Goal: Find specific page/section: Find specific page/section

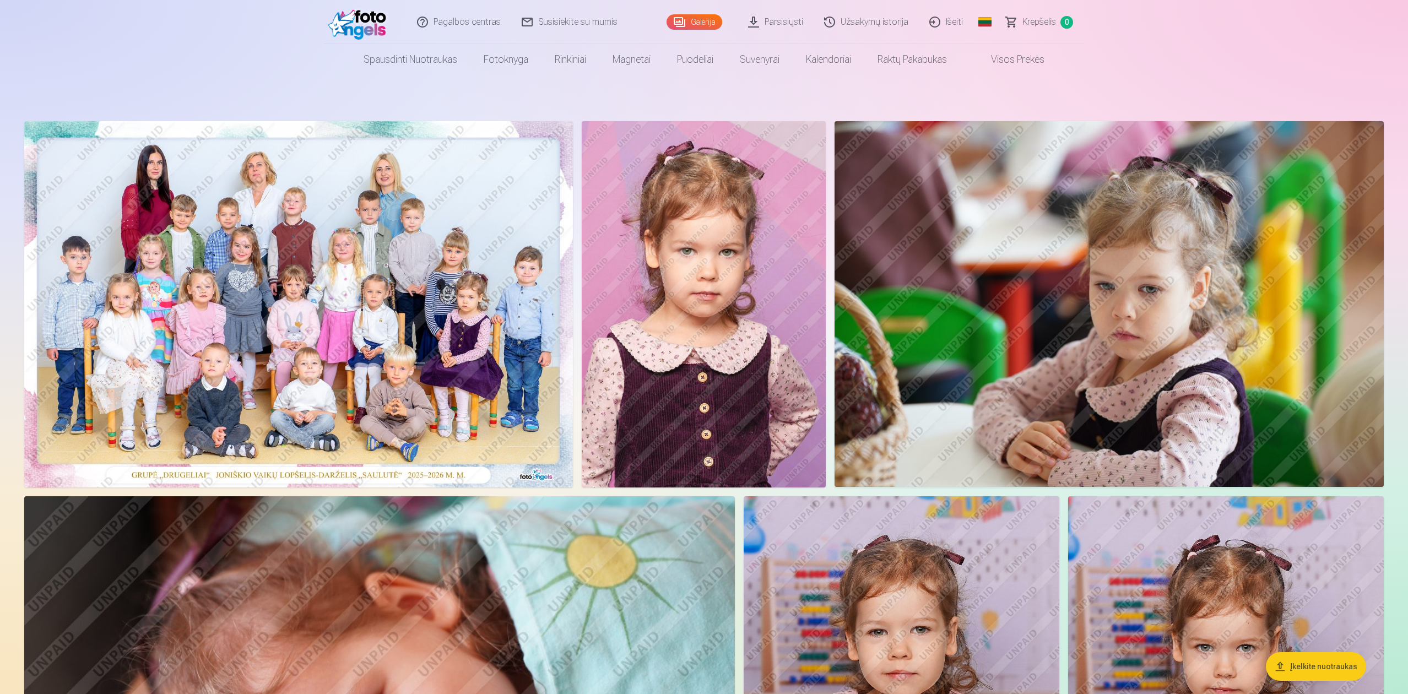
click at [695, 403] on img at bounding box center [704, 304] width 244 height 366
click at [131, 359] on img at bounding box center [298, 304] width 549 height 366
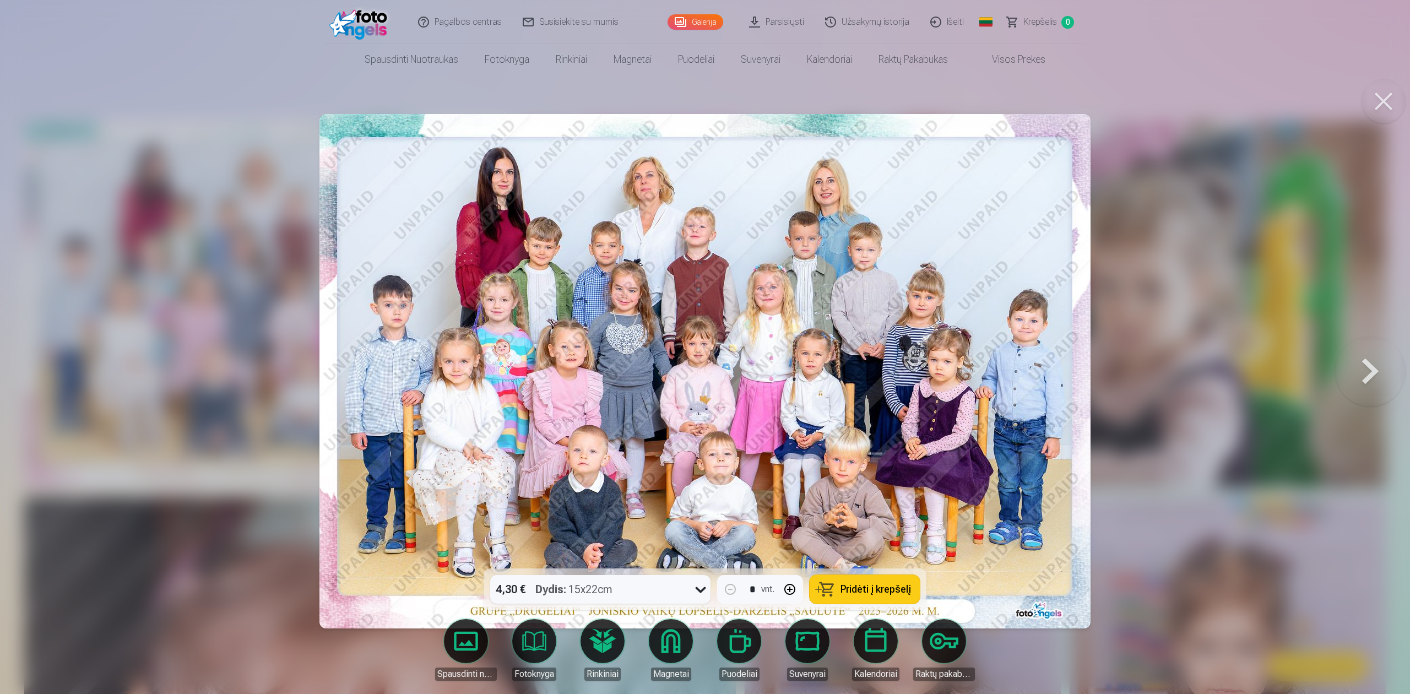
click at [1362, 362] on button at bounding box center [1370, 371] width 71 height 372
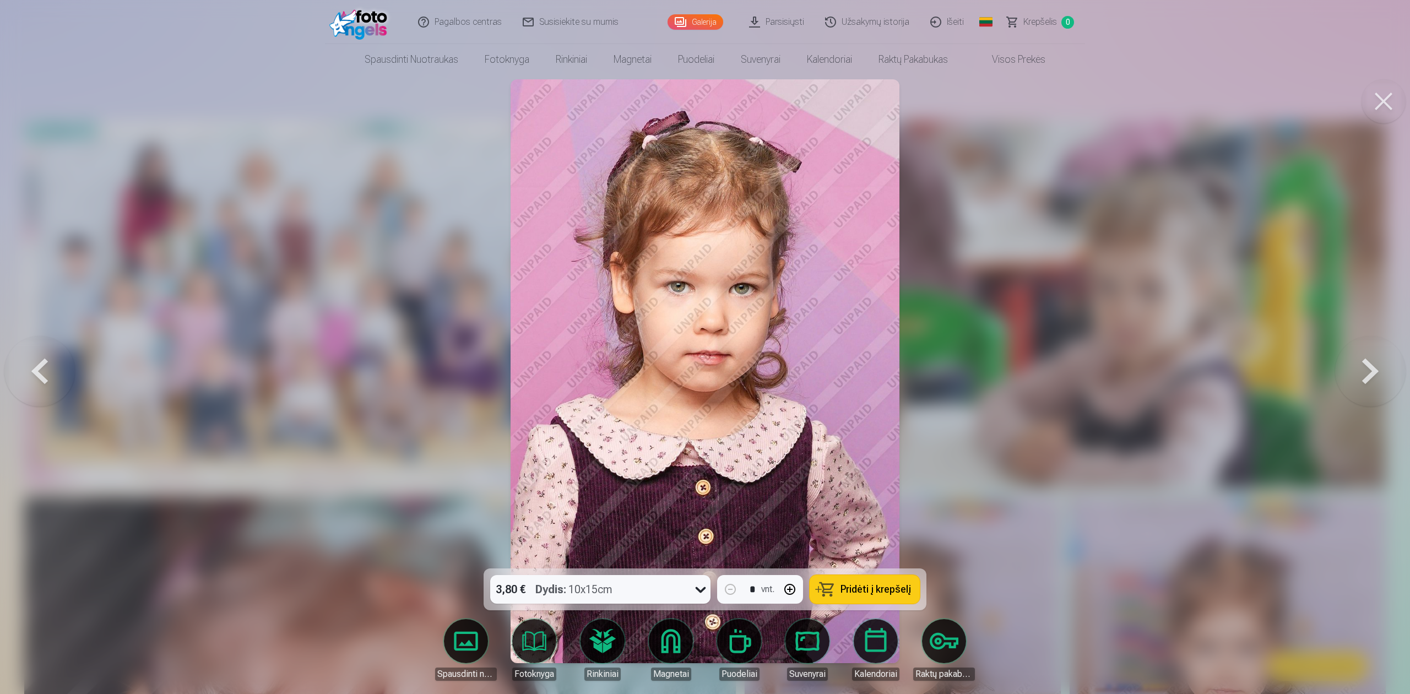
click at [1362, 362] on button at bounding box center [1370, 371] width 71 height 372
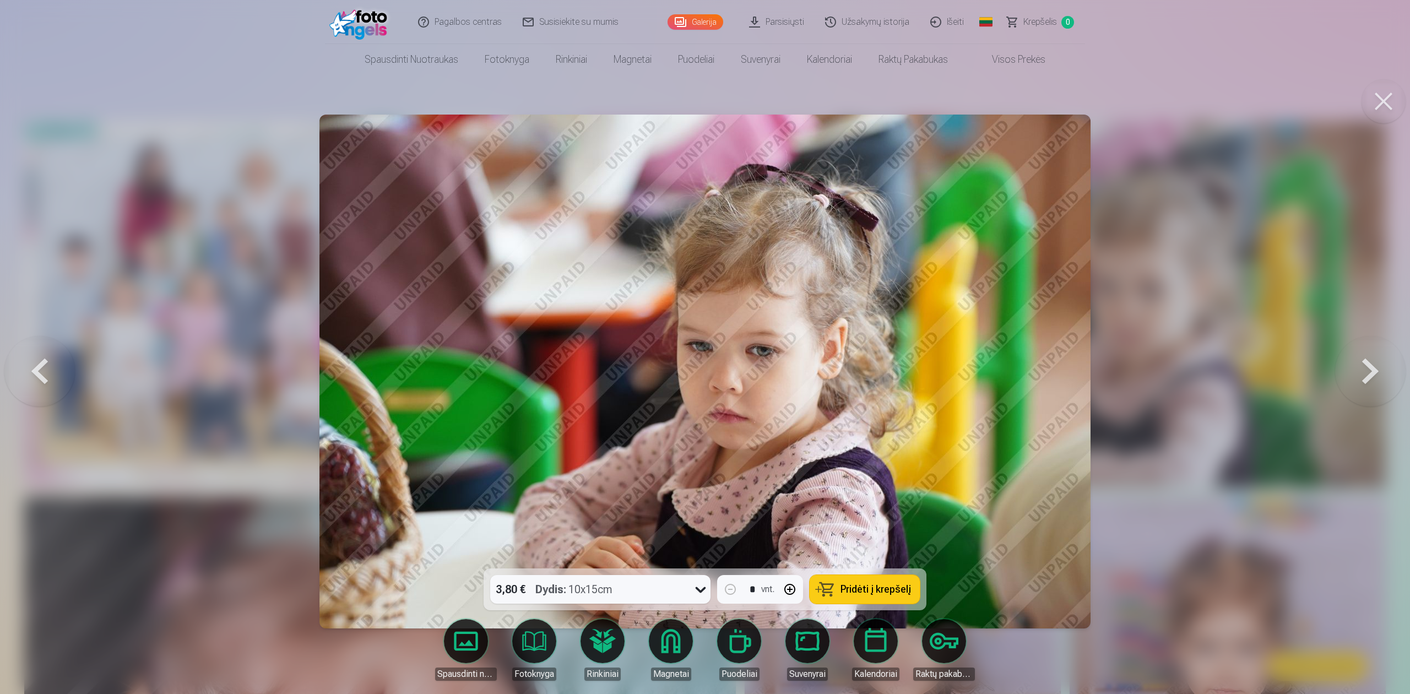
click at [1362, 362] on button at bounding box center [1370, 371] width 71 height 372
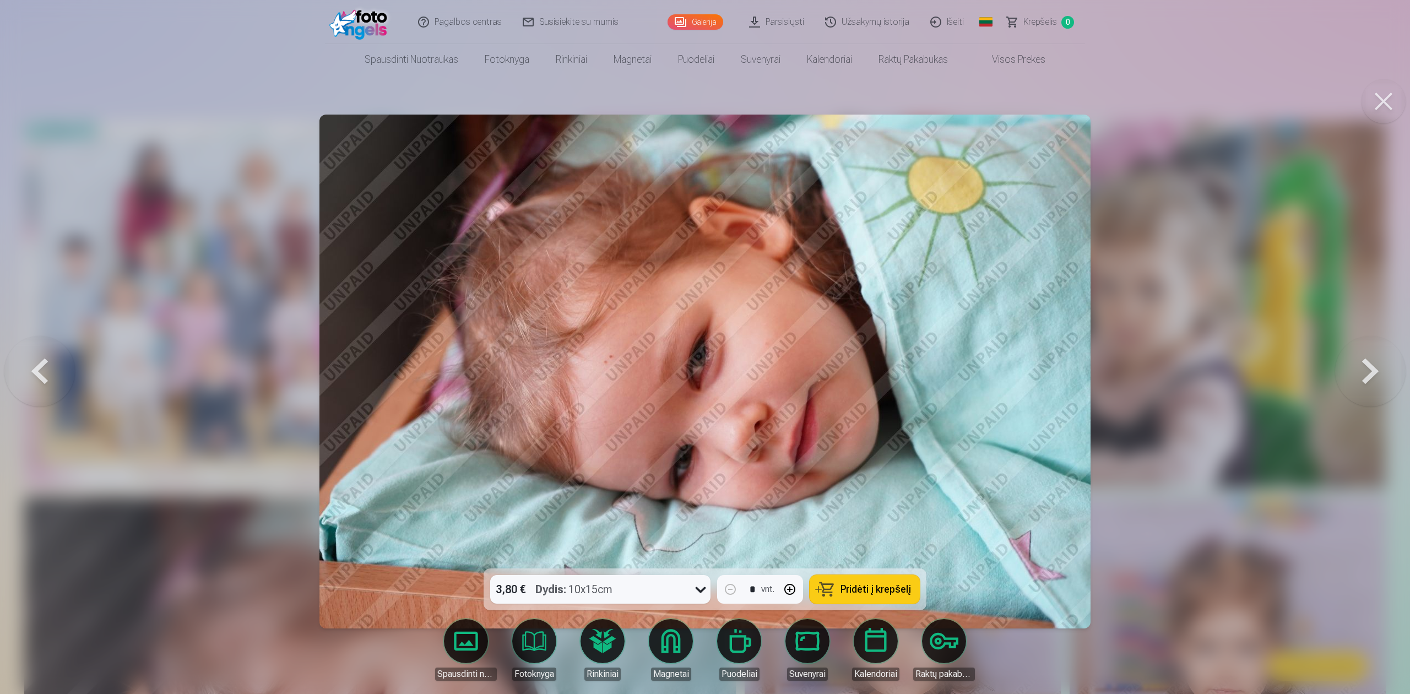
click at [36, 377] on button at bounding box center [39, 371] width 71 height 372
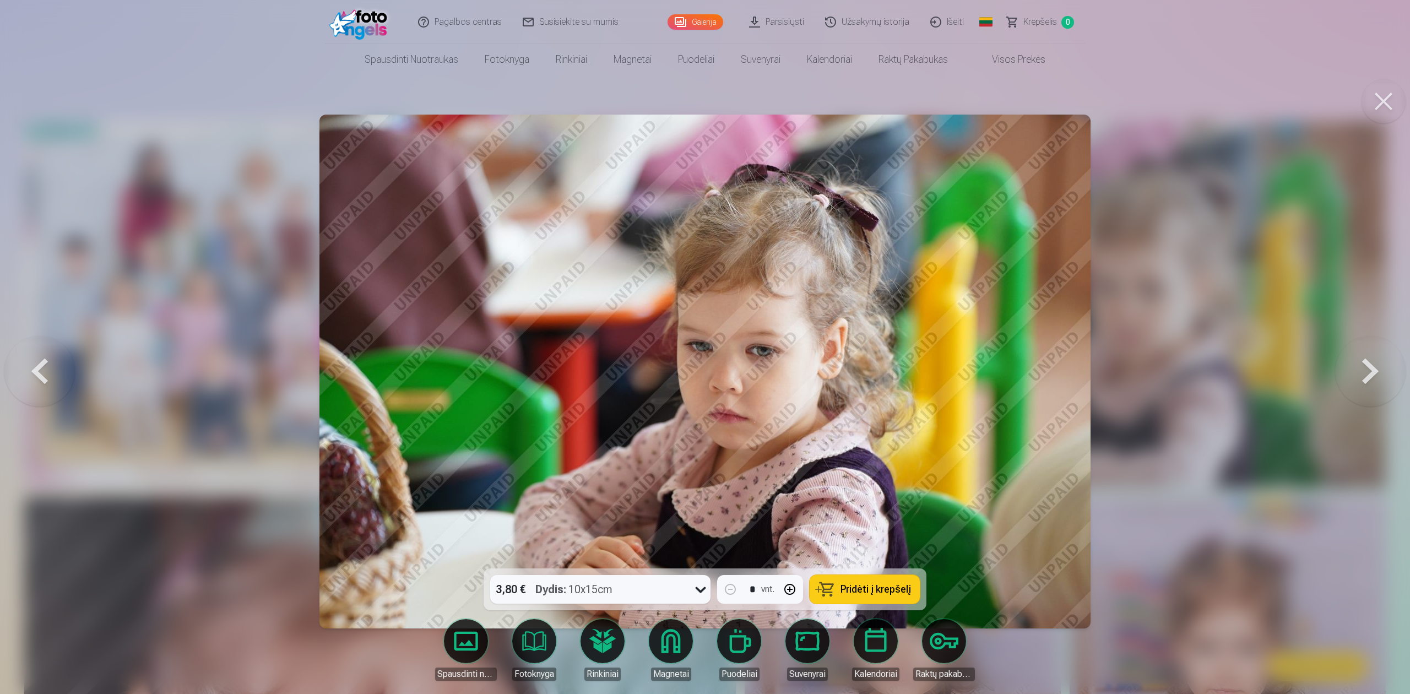
click at [36, 377] on button at bounding box center [39, 371] width 71 height 372
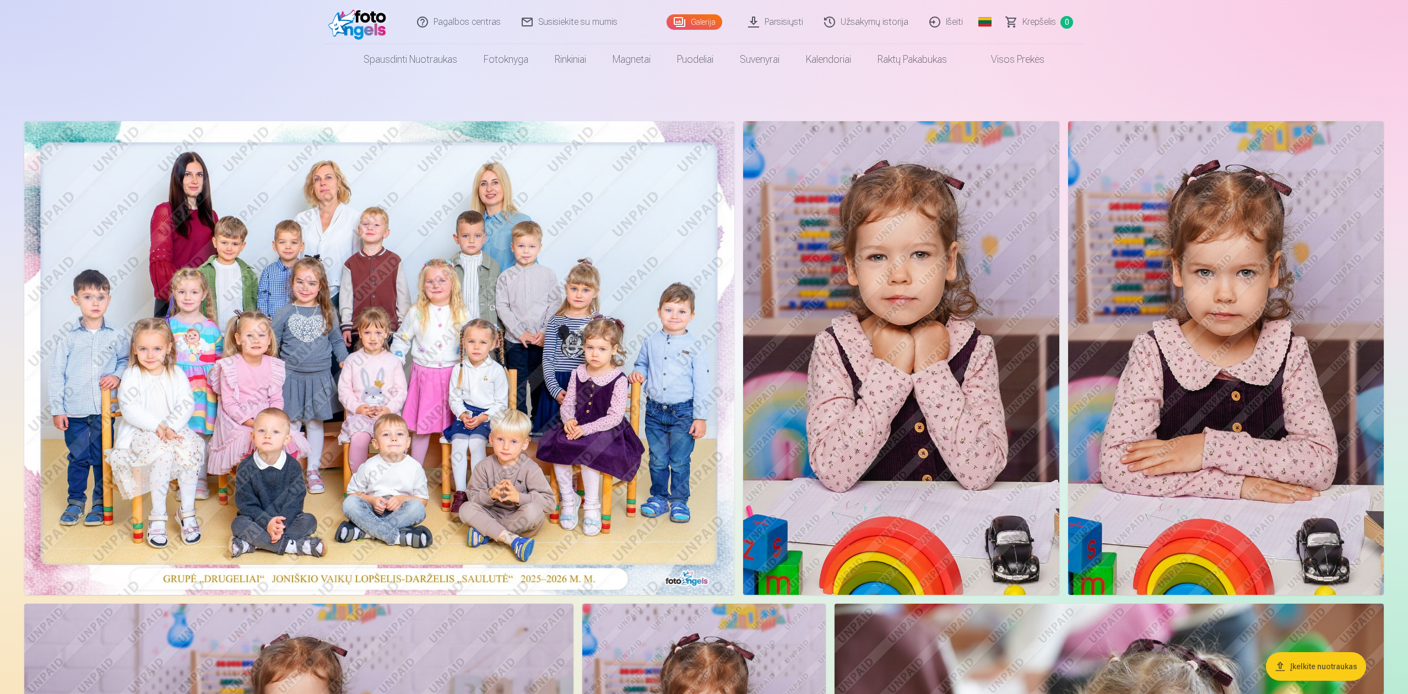
click at [503, 310] on img at bounding box center [379, 358] width 710 height 474
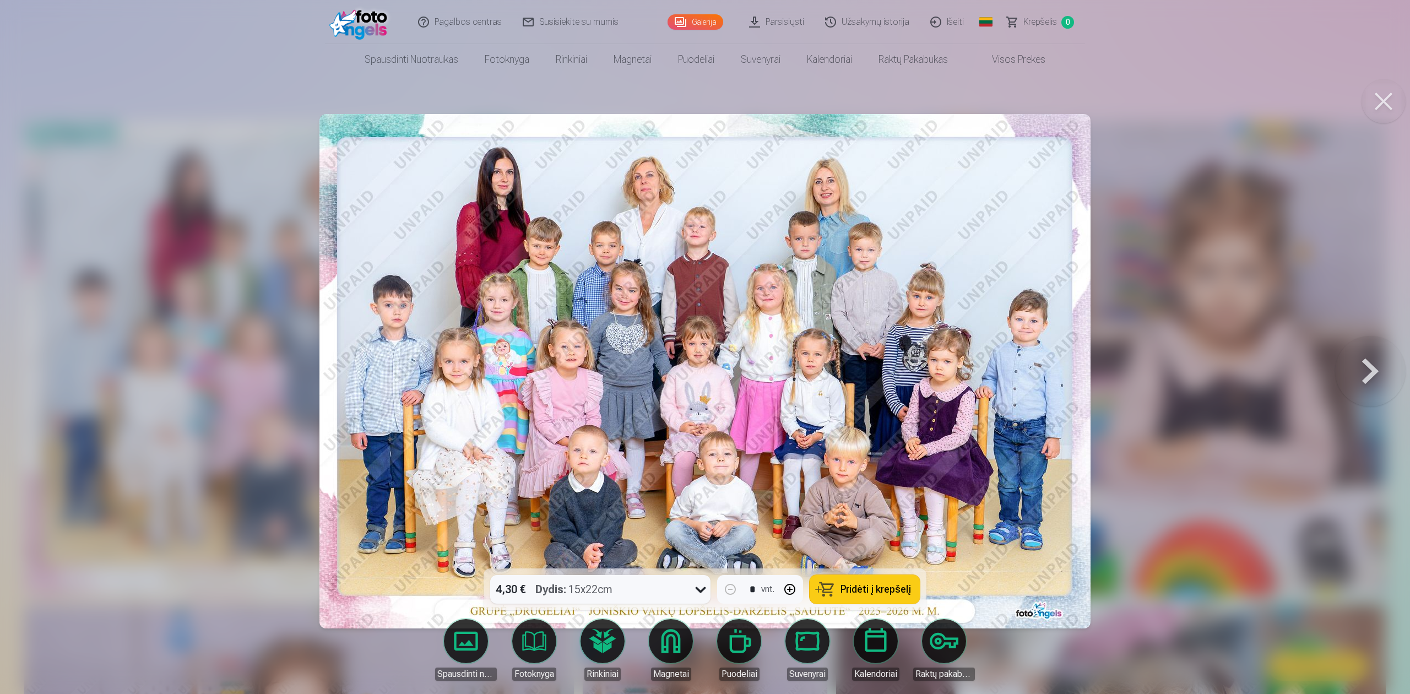
click at [1362, 361] on button at bounding box center [1370, 371] width 71 height 372
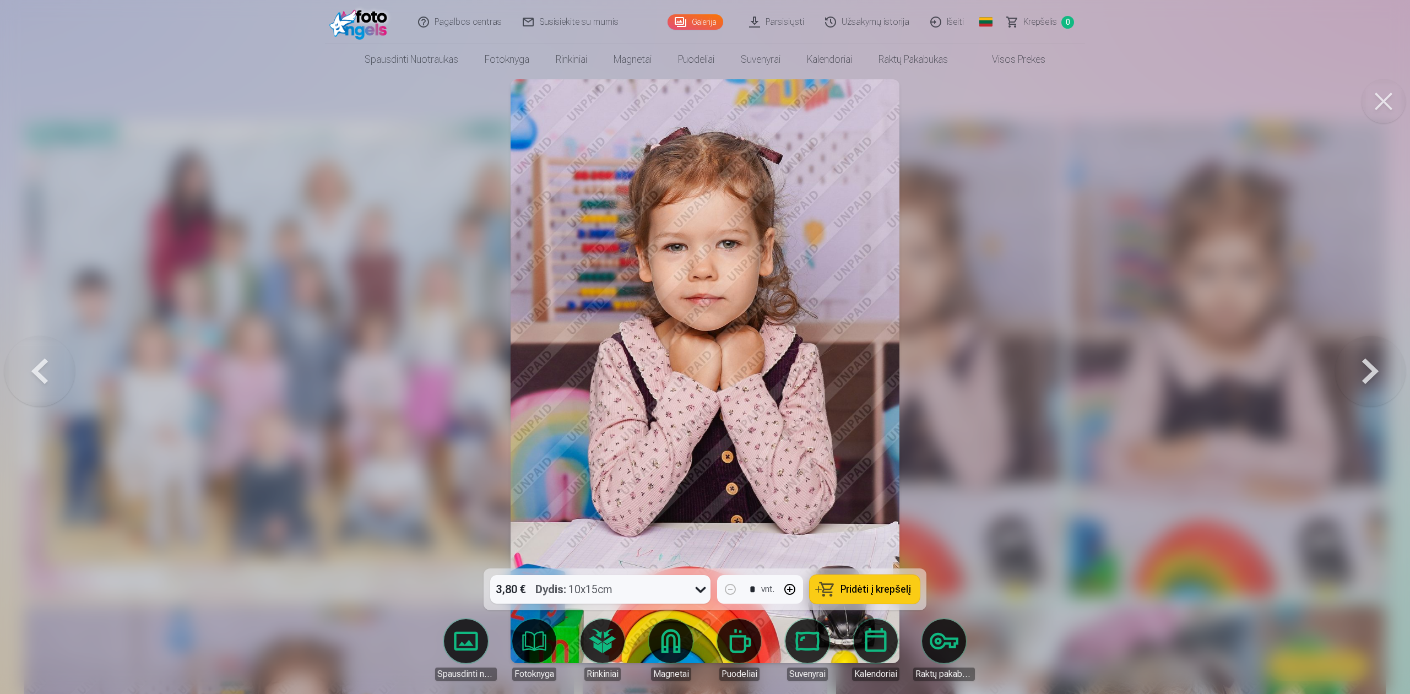
click at [1380, 107] on button at bounding box center [1384, 101] width 44 height 44
